Goal: Task Accomplishment & Management: Complete application form

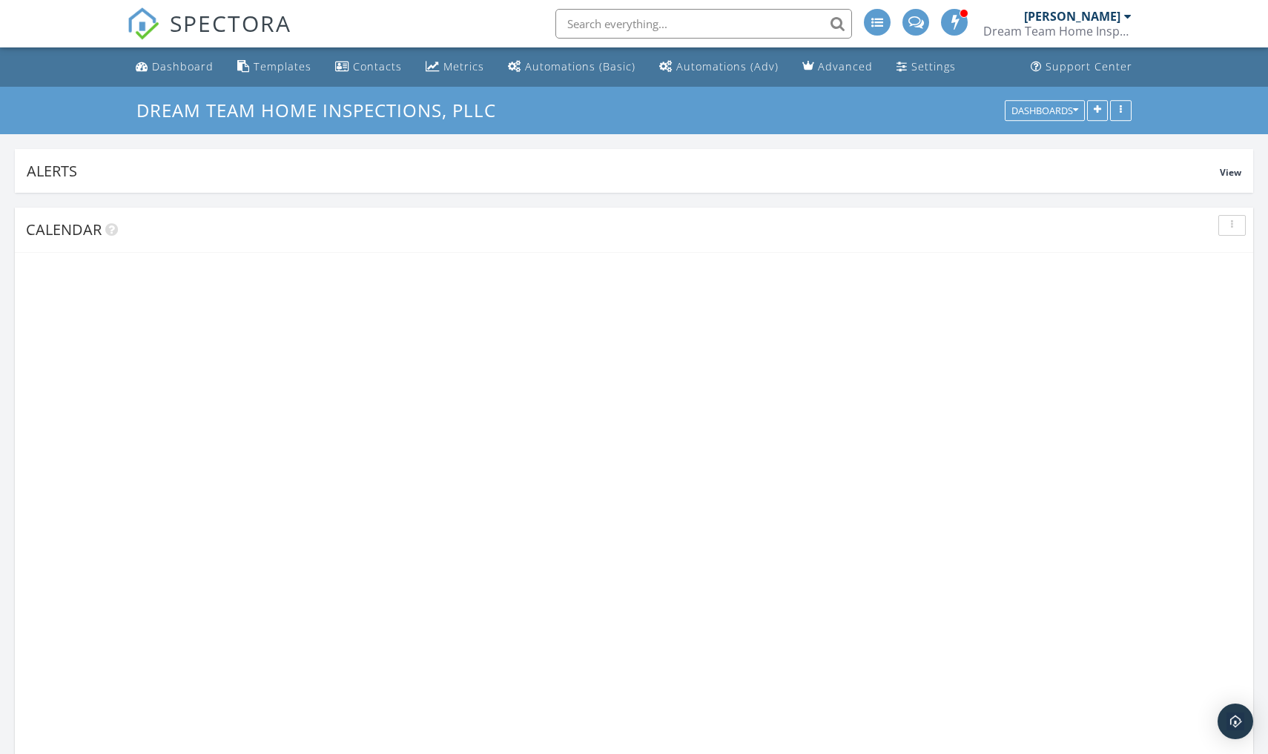
scroll to position [282, 1239]
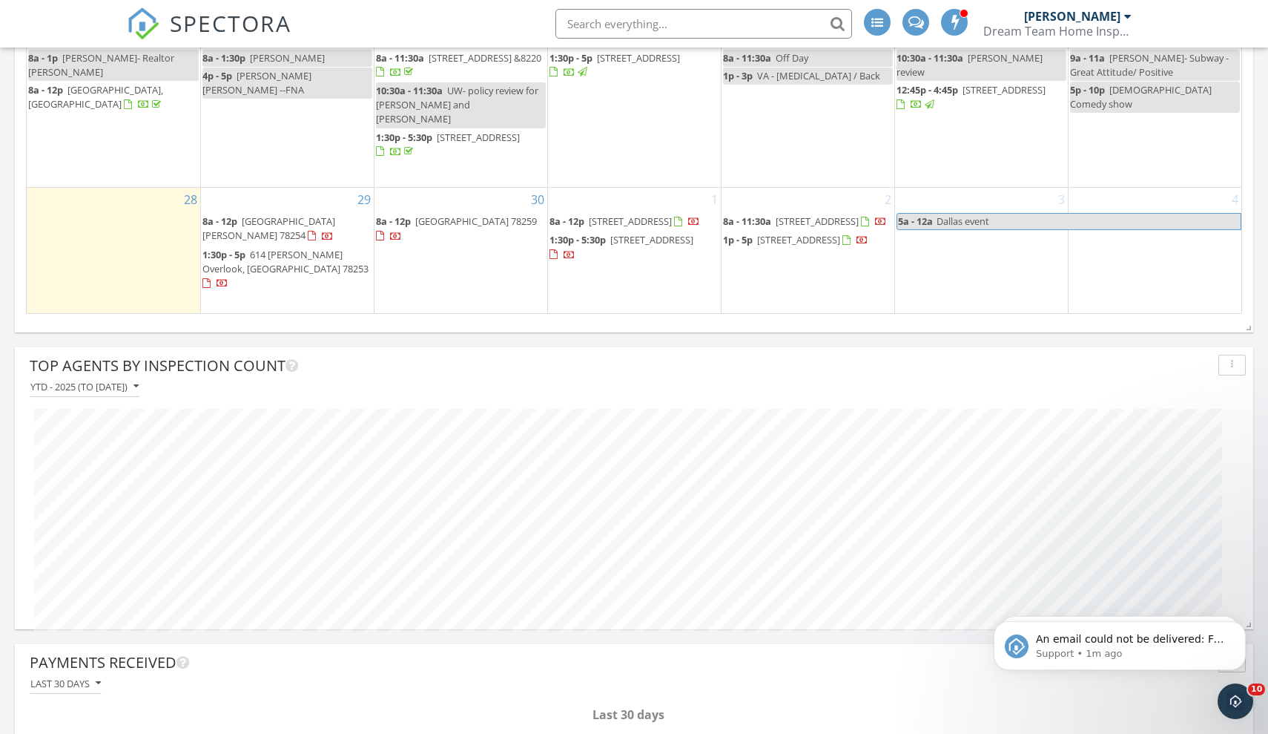
click at [434, 294] on div "30 8a - 12p [GEOGRAPHIC_DATA]" at bounding box center [461, 250] width 173 height 125
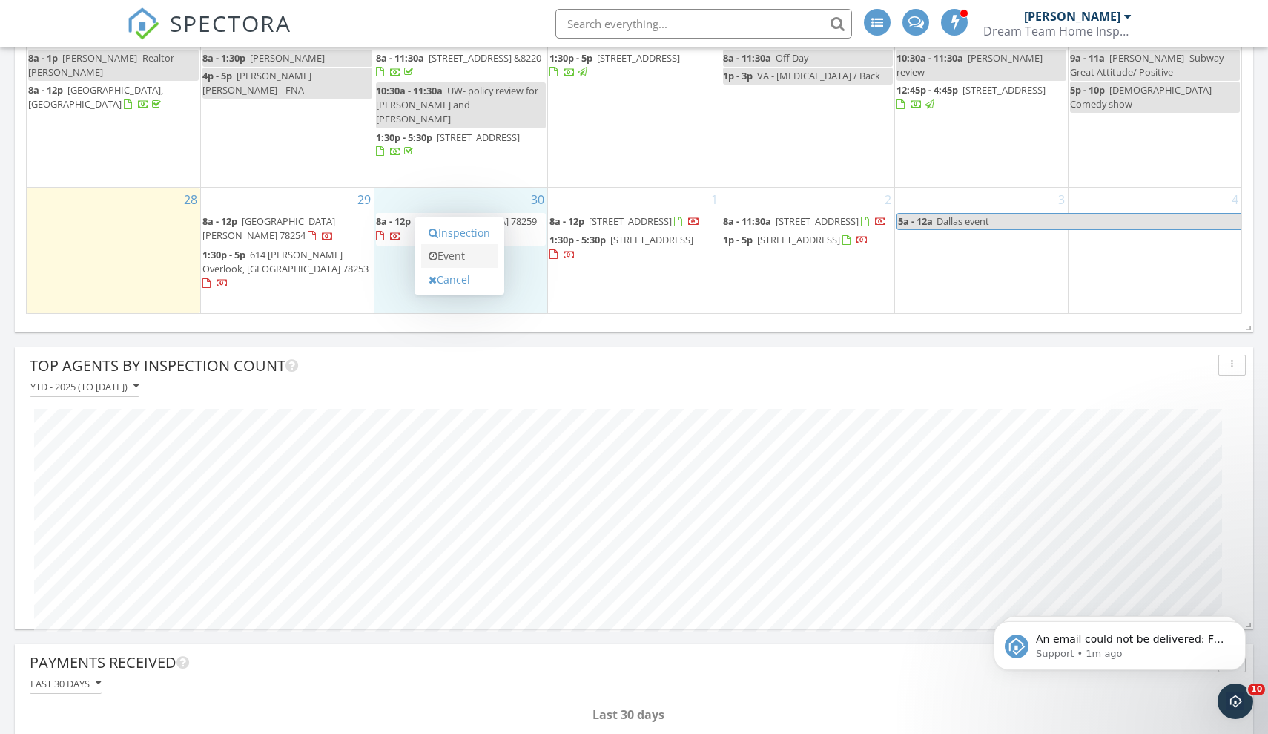
click at [451, 262] on link "Event" at bounding box center [459, 256] width 76 height 24
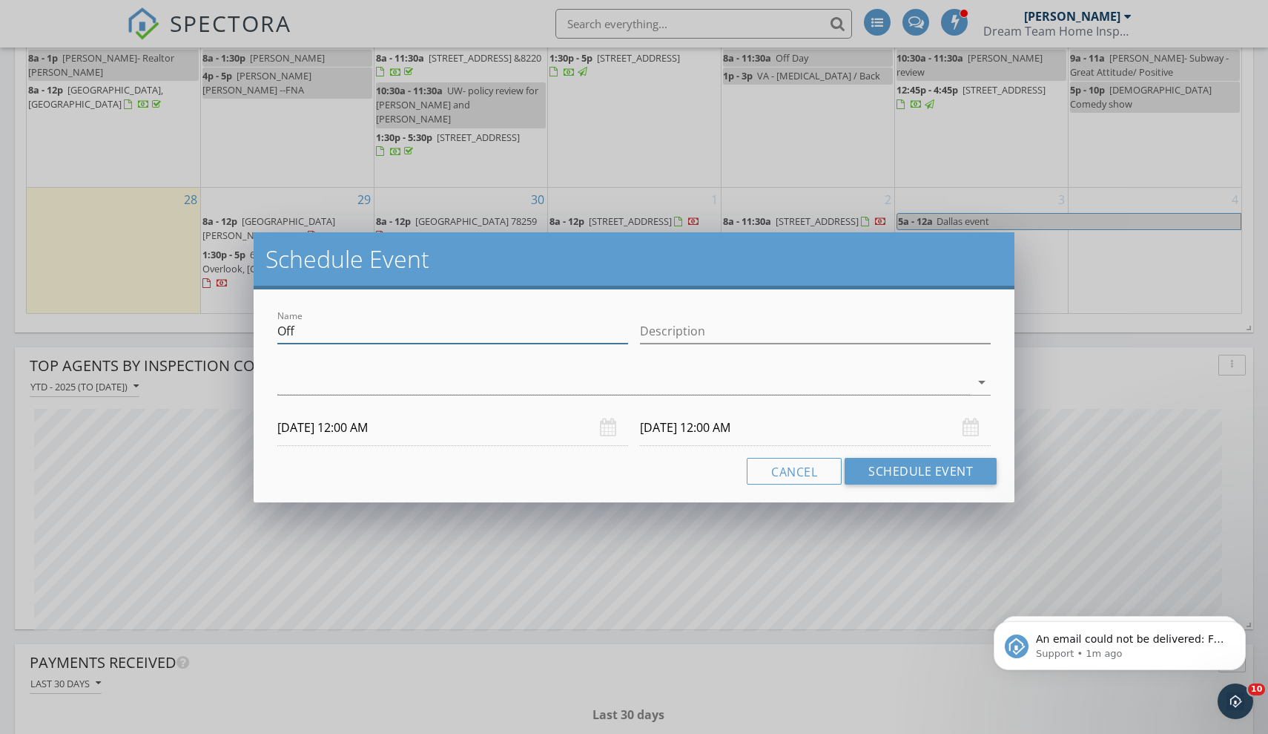
click at [400, 335] on input "Off" at bounding box center [452, 331] width 351 height 24
type input "O"
type input "[PERSON_NAME]"
click at [461, 375] on div at bounding box center [623, 382] width 693 height 24
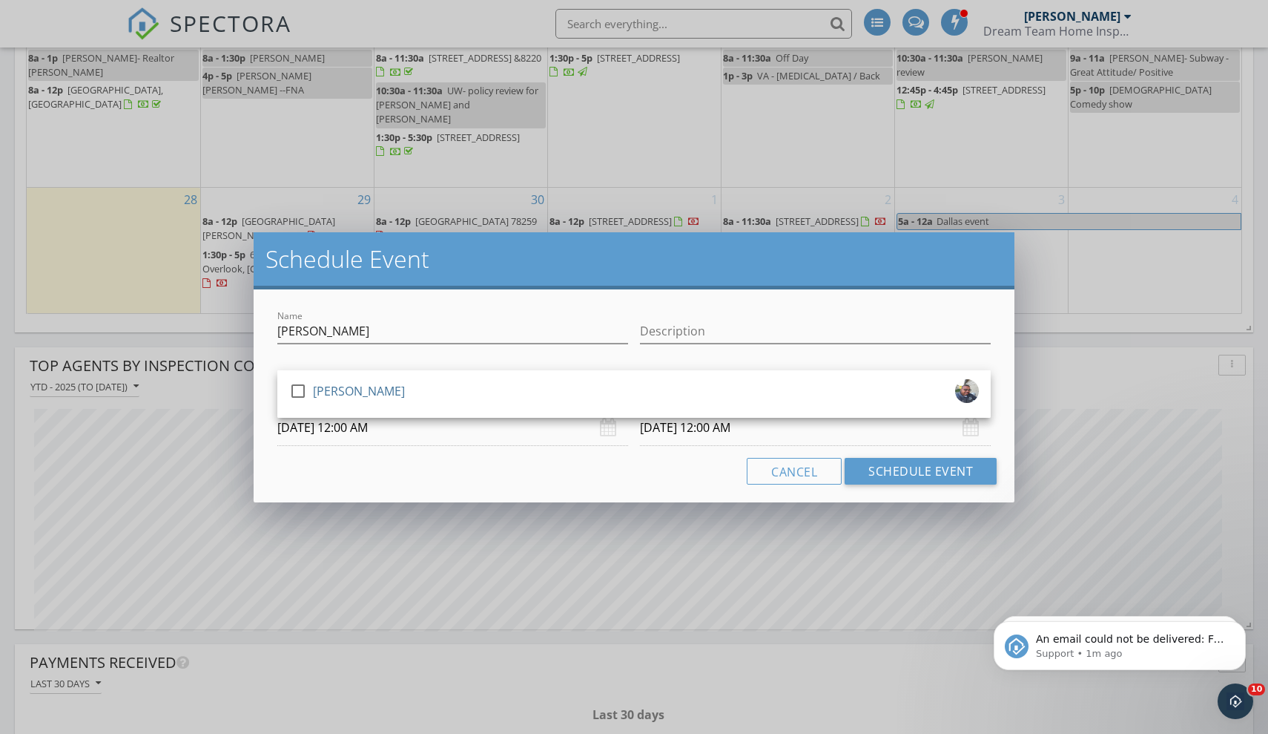
click at [461, 375] on div "check_box_outline_blank [PERSON_NAME]" at bounding box center [634, 393] width 714 height 47
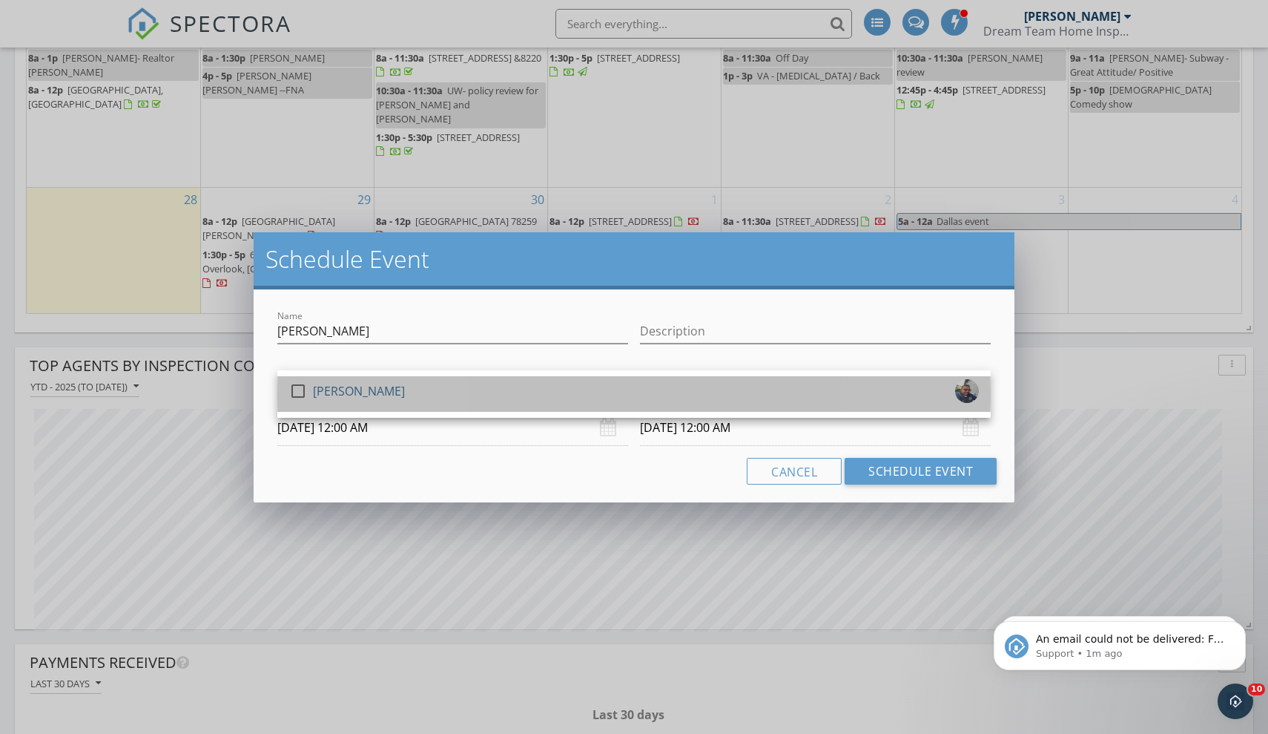
click at [459, 384] on div "check_box_outline_blank [PERSON_NAME]" at bounding box center [634, 394] width 690 height 30
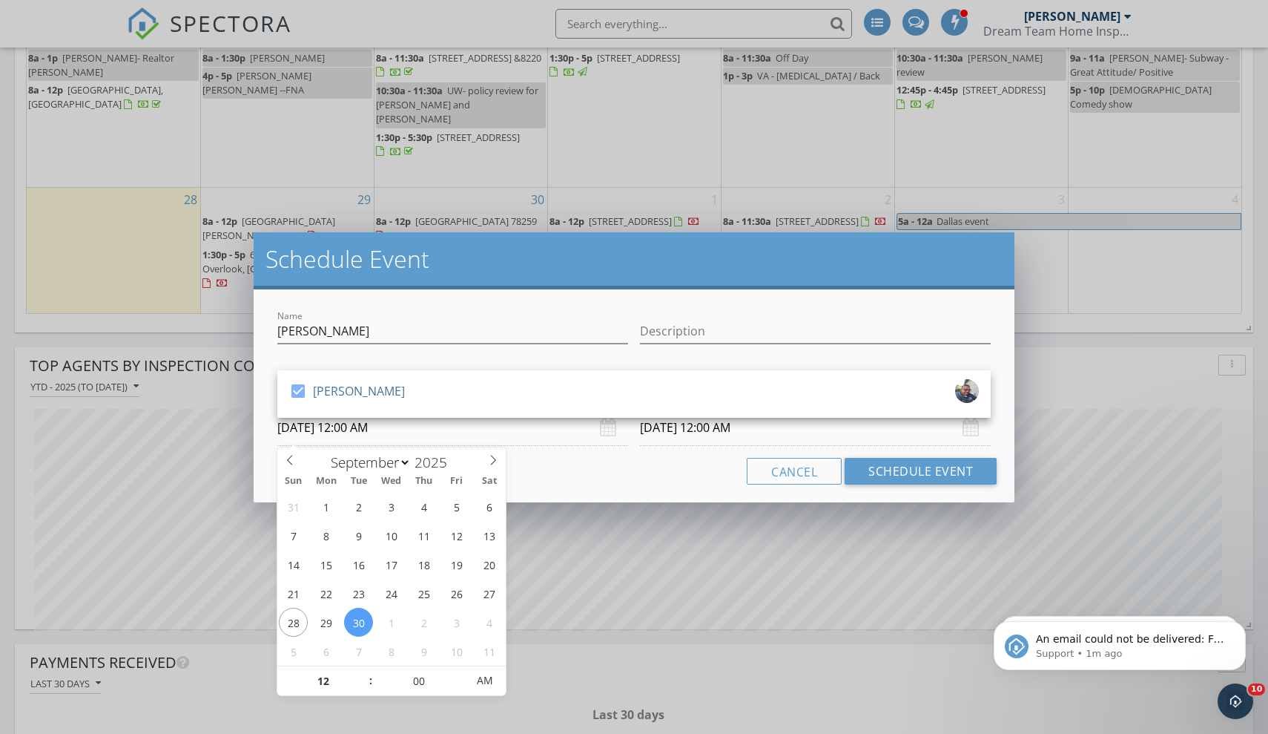
click at [396, 427] on input "[DATE] 12:00 AM" at bounding box center [452, 427] width 351 height 36
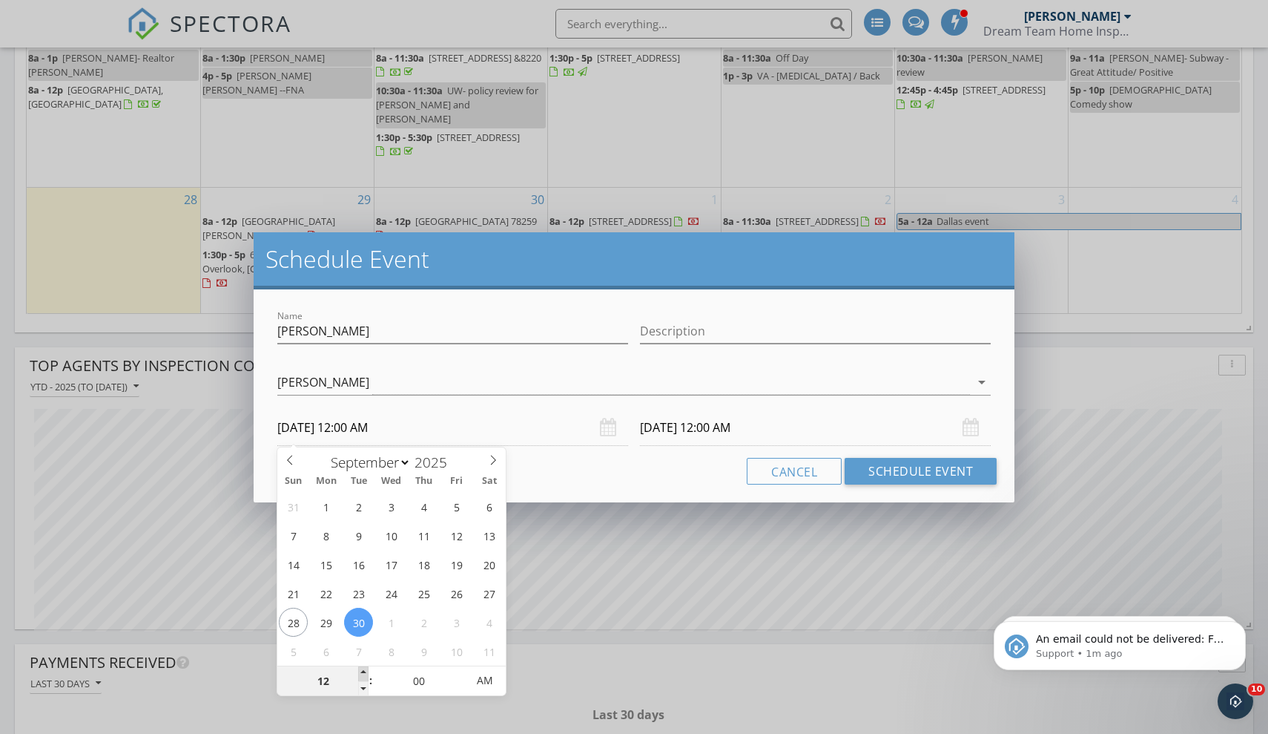
type input "01"
type input "[DATE] 1:00 AM"
click at [363, 674] on span at bounding box center [363, 673] width 10 height 15
type input "02"
type input "[DATE] 2:00 AM"
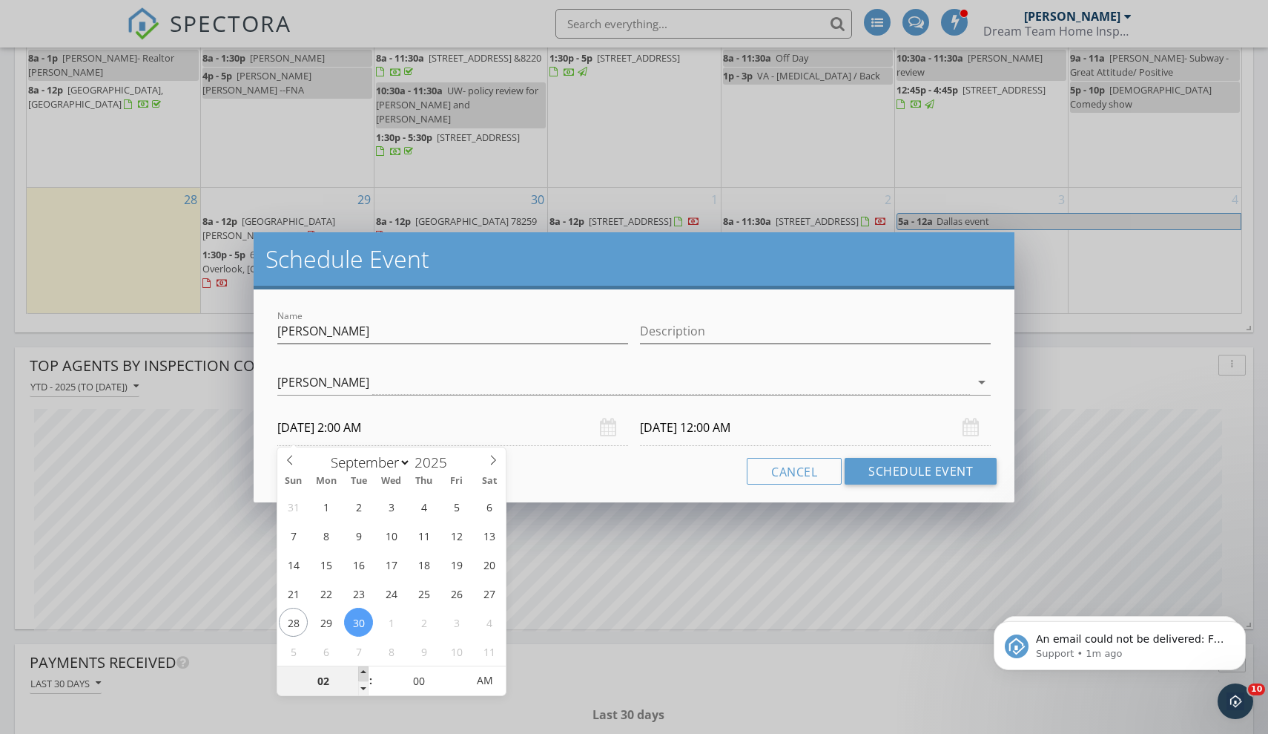
click at [363, 674] on span at bounding box center [363, 673] width 10 height 15
type input "[DATE] 2:00 AM"
type input "01"
type input "[DATE] 1:00 AM"
click at [364, 686] on span at bounding box center [363, 688] width 10 height 15
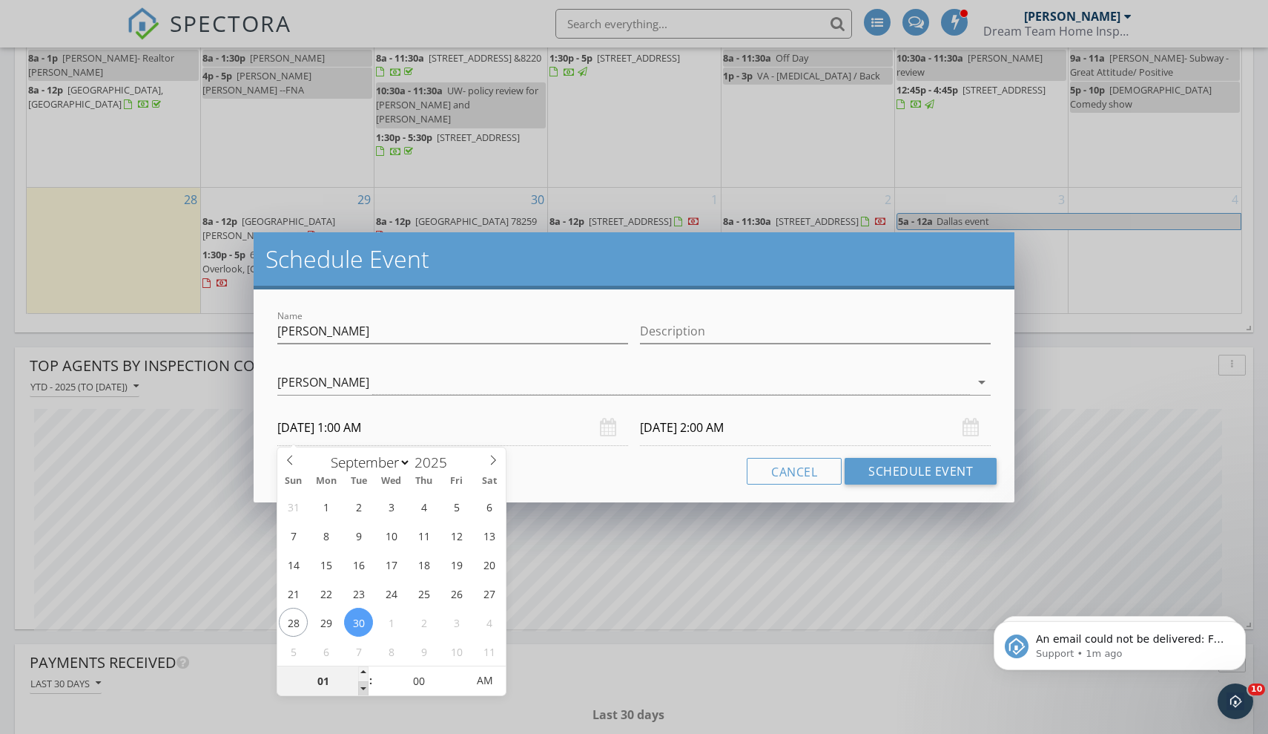
type input "[DATE] 1:00 AM"
type input "05"
type input "[DATE] 1:05 AM"
click at [461, 674] on span at bounding box center [459, 673] width 10 height 15
type input "10"
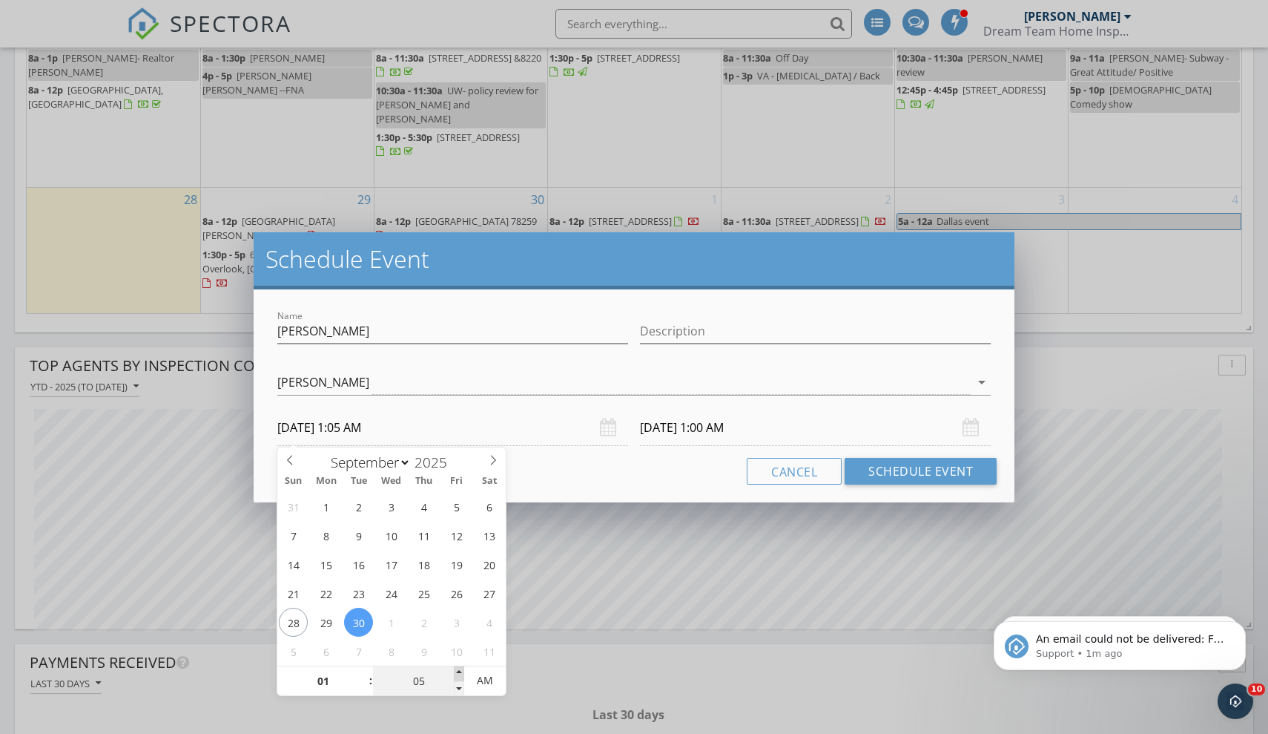
type input "[DATE] 1:10 AM"
click at [461, 674] on span at bounding box center [459, 673] width 10 height 15
type input "15"
type input "[DATE] 1:15 AM"
click at [461, 674] on span at bounding box center [459, 673] width 10 height 15
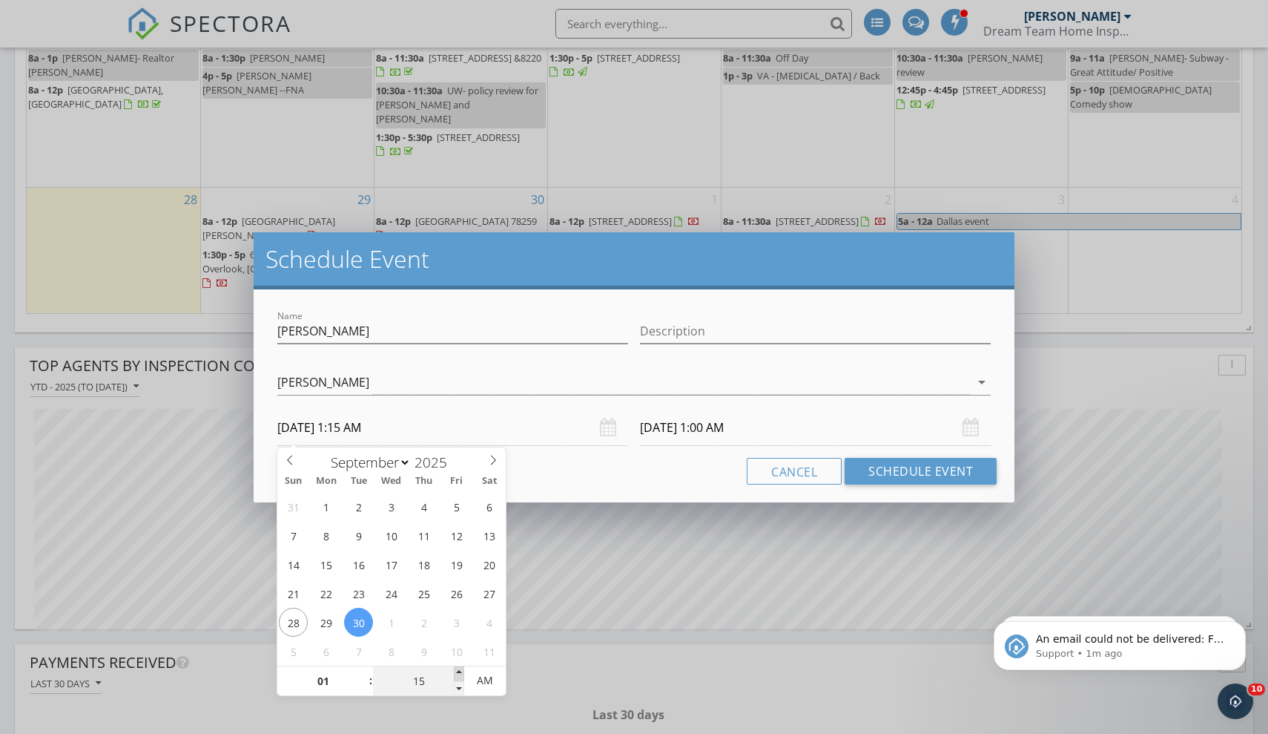
type input "20"
type input "[DATE] 1:20 AM"
click at [461, 674] on span at bounding box center [459, 673] width 10 height 15
type input "25"
type input "[DATE] 1:25 AM"
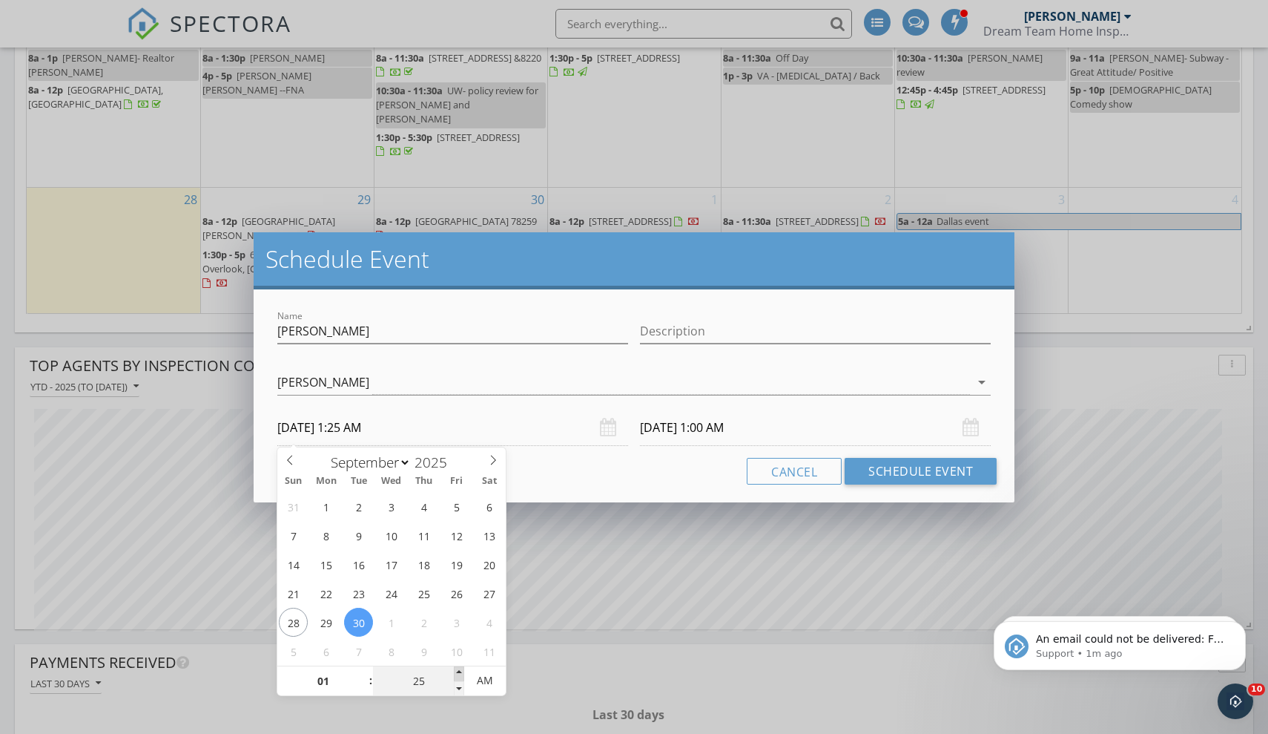
click at [461, 674] on span at bounding box center [459, 673] width 10 height 15
type input "[DATE] 1:25 AM"
type input "30"
type input "[DATE] 1:30 AM"
click at [461, 674] on span at bounding box center [459, 673] width 10 height 15
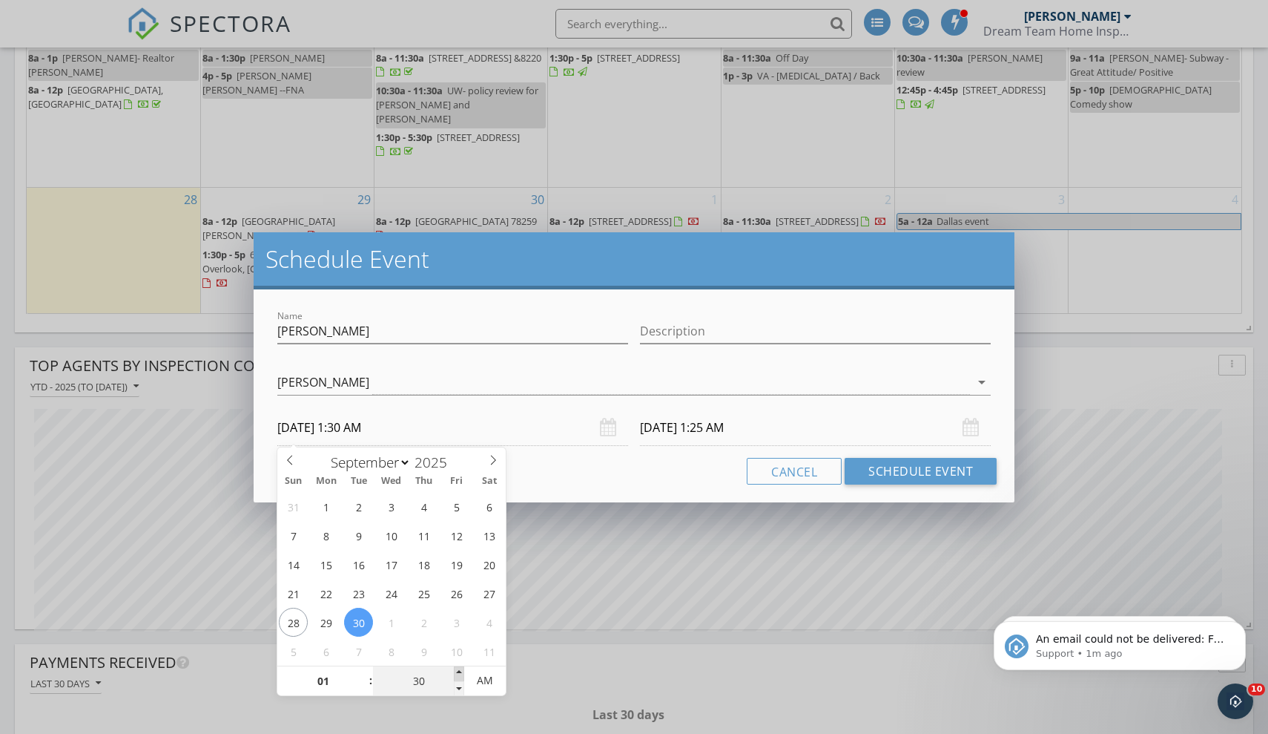
type input "[DATE] 1:30 AM"
type input "[DATE] 1:30 PM"
click at [720, 423] on input "[DATE] 1:30 PM" at bounding box center [815, 427] width 351 height 36
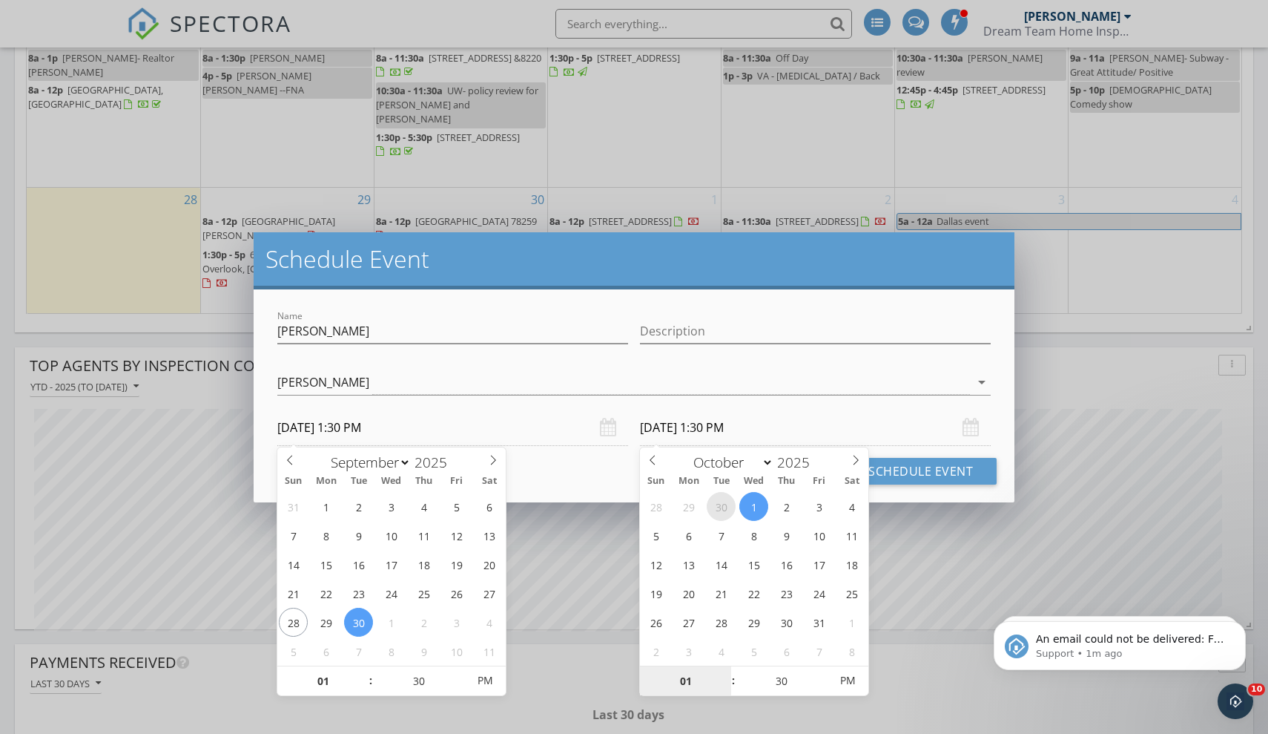
select select "8"
type input "[DATE] 1:30 PM"
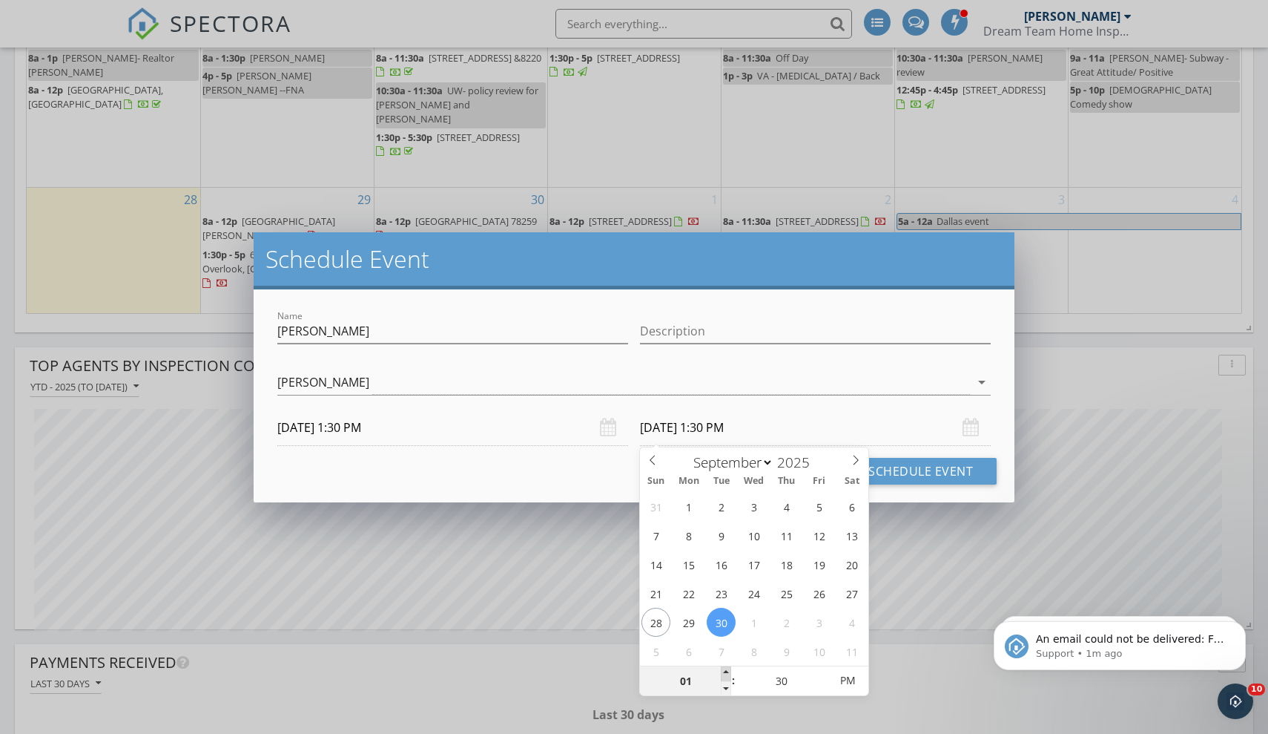
type input "02"
type input "[DATE] 2:30 PM"
click at [724, 669] on span at bounding box center [726, 673] width 10 height 15
type input "03"
type input "[DATE] 3:30 PM"
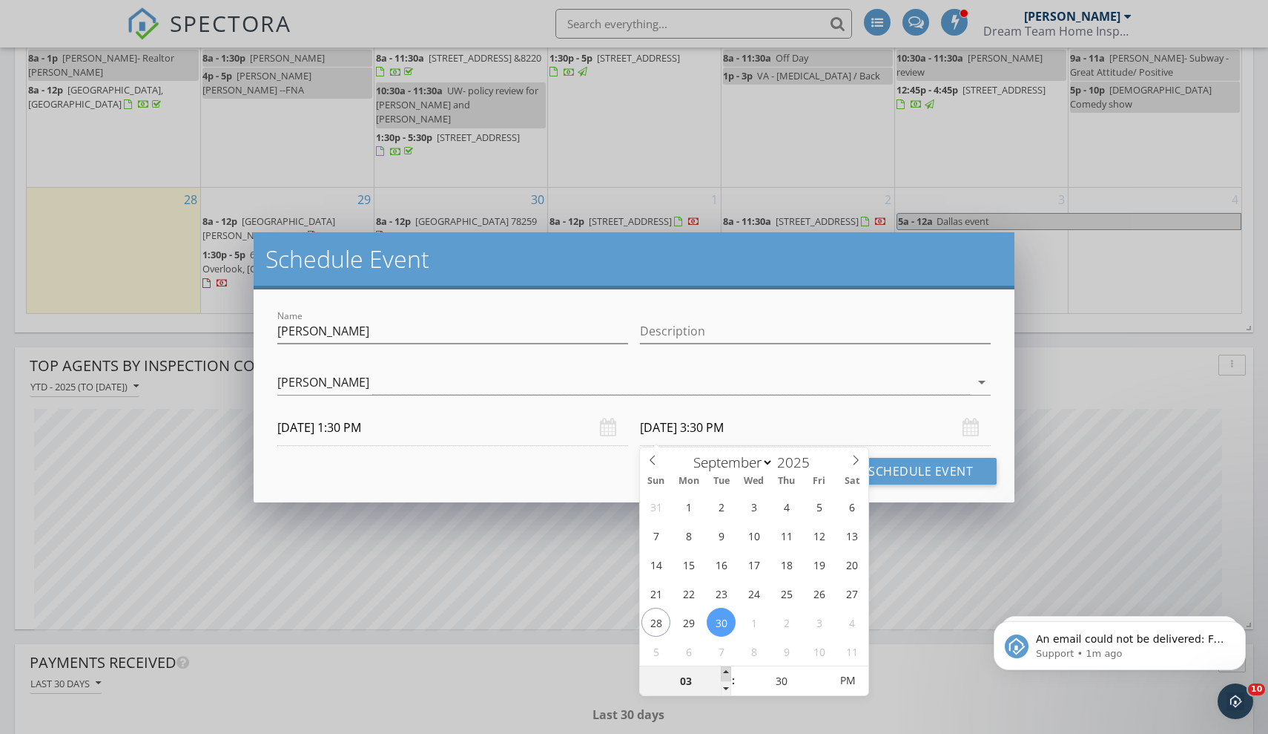
click at [724, 669] on span at bounding box center [726, 673] width 10 height 15
type input "04"
type input "[DATE] 4:30 PM"
click at [724, 669] on span at bounding box center [726, 673] width 10 height 15
type input "05"
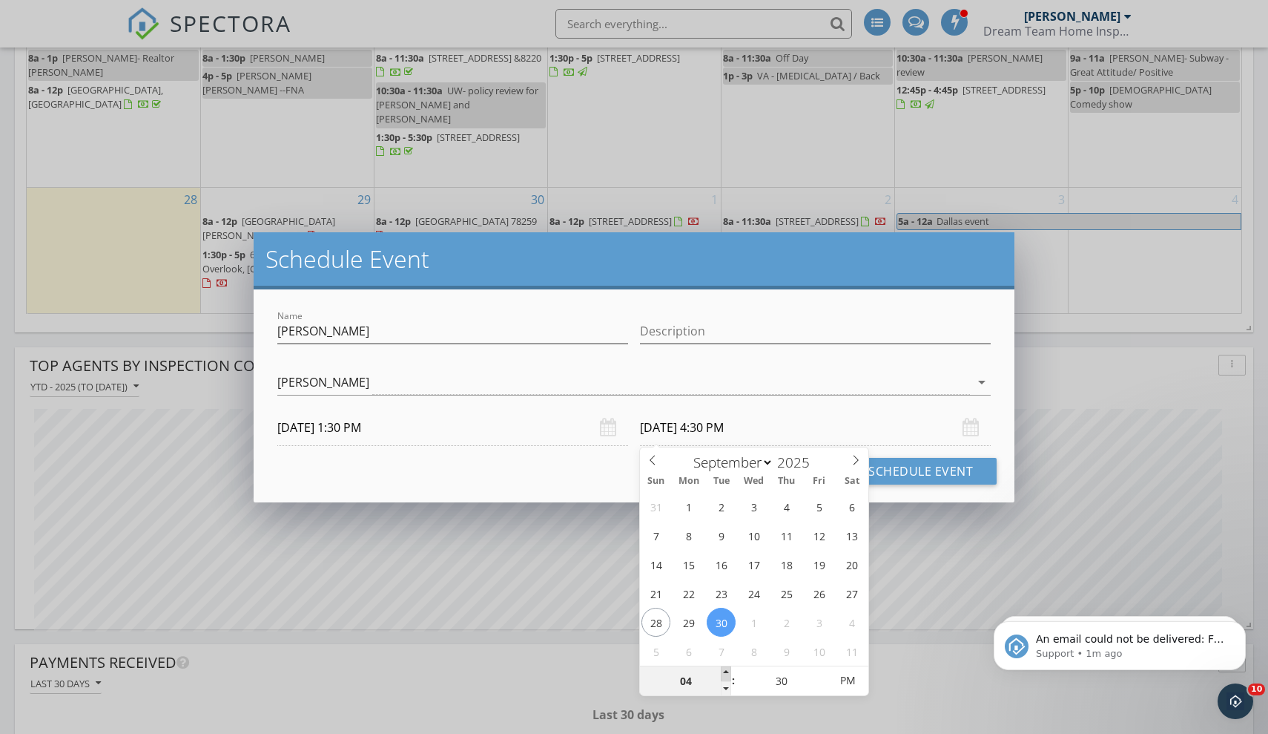
type input "[DATE] 5:30 PM"
click at [723, 669] on span at bounding box center [726, 673] width 10 height 15
click at [921, 468] on button "Schedule Event" at bounding box center [921, 471] width 152 height 27
